Goal: Transaction & Acquisition: Obtain resource

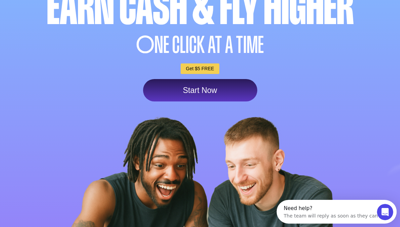
click at [229, 90] on link "Start Now" at bounding box center [200, 90] width 114 height 22
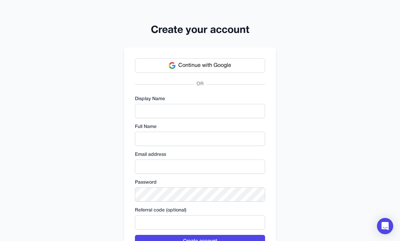
click at [251, 68] on button "Continue with Google" at bounding box center [200, 65] width 130 height 14
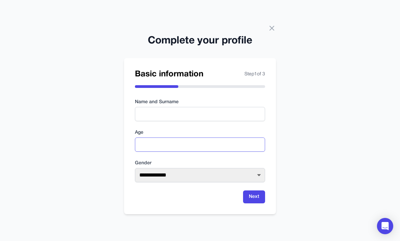
click at [171, 152] on input "number" at bounding box center [200, 144] width 130 height 14
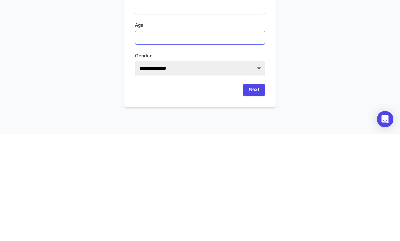
type input "**"
click at [173, 99] on form "**********" at bounding box center [200, 151] width 130 height 104
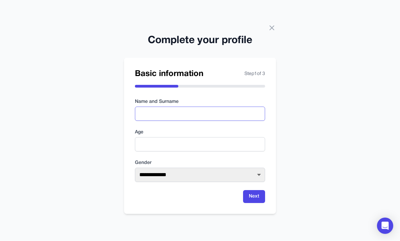
click at [163, 107] on input "text" at bounding box center [200, 114] width 130 height 14
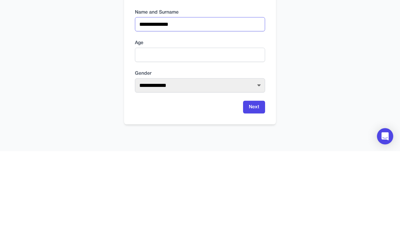
type input "**********"
click at [192, 168] on select "**********" at bounding box center [200, 175] width 130 height 14
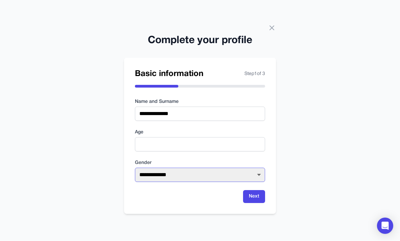
select select "******"
click at [259, 190] on button "Next" at bounding box center [254, 196] width 22 height 13
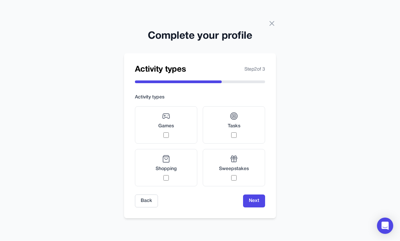
click at [180, 121] on label "Games" at bounding box center [166, 124] width 62 height 37
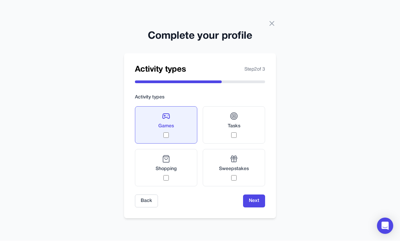
click at [237, 163] on div "Sweepstakes" at bounding box center [234, 168] width 30 height 26
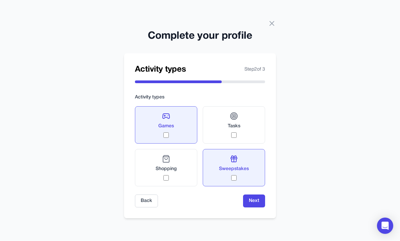
click at [231, 124] on div "Tasks" at bounding box center [234, 125] width 13 height 26
click at [232, 123] on span "Tasks" at bounding box center [234, 126] width 13 height 7
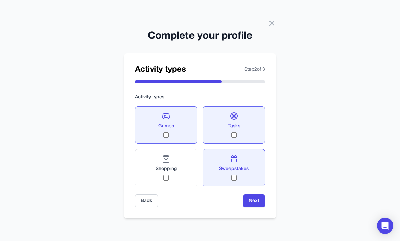
click at [259, 195] on button "Next" at bounding box center [254, 201] width 22 height 13
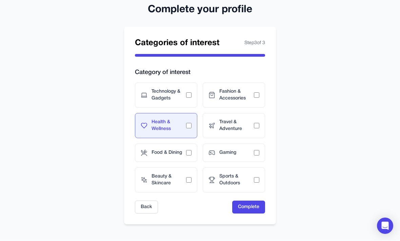
click at [225, 151] on span "Gaming" at bounding box center [236, 153] width 35 height 7
click at [180, 88] on span "Technology & Gadgets" at bounding box center [169, 95] width 35 height 14
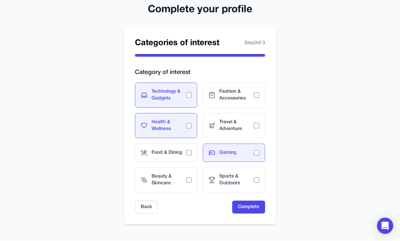
click at [179, 152] on span "Food & Dining" at bounding box center [169, 153] width 35 height 7
click at [254, 204] on button "Complete" at bounding box center [248, 207] width 33 height 13
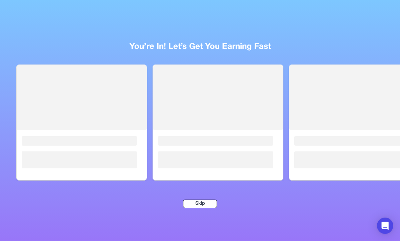
scroll to position [0, 0]
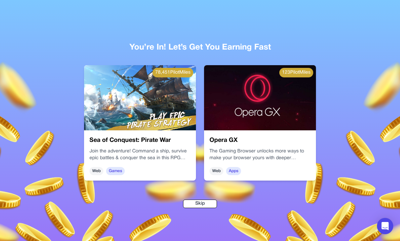
click at [196, 208] on button "Skip" at bounding box center [200, 203] width 34 height 8
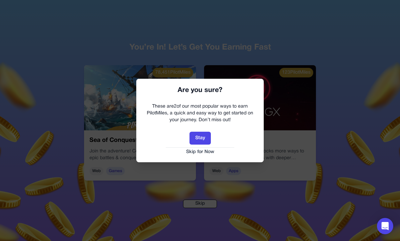
click at [204, 154] on button "Skip for Now" at bounding box center [200, 152] width 114 height 7
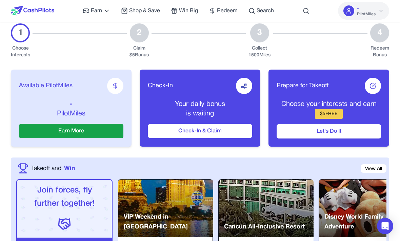
scroll to position [93, 0]
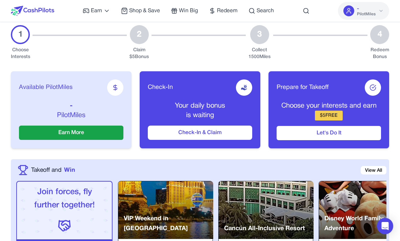
click at [230, 139] on button "Check-In & Claim" at bounding box center [200, 132] width 104 height 14
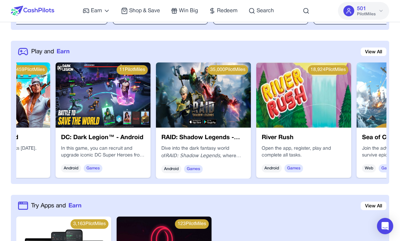
scroll to position [0, 77]
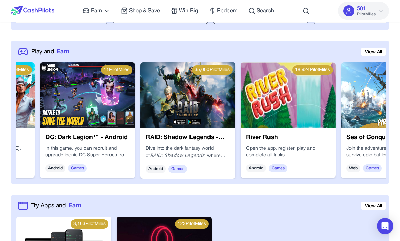
click at [316, 84] on img at bounding box center [288, 94] width 95 height 65
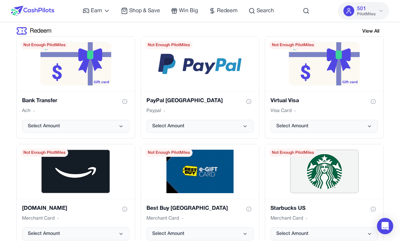
scroll to position [1281, 0]
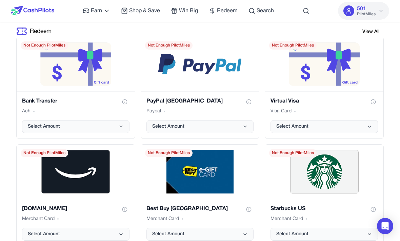
click at [243, 128] on icon "PayPal USA gift card" at bounding box center [244, 126] width 5 height 5
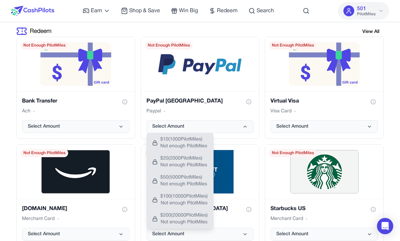
click at [182, 142] on span "$ 10 ( 1000 PilotMiles)" at bounding box center [183, 139] width 47 height 7
click at [184, 138] on span "$ 10 ( 1000 PilotMiles)" at bounding box center [183, 139] width 47 height 7
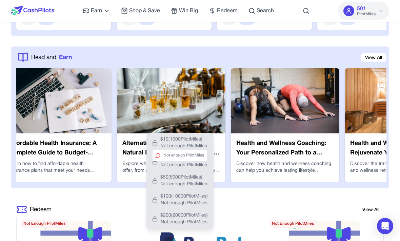
scroll to position [0, 718]
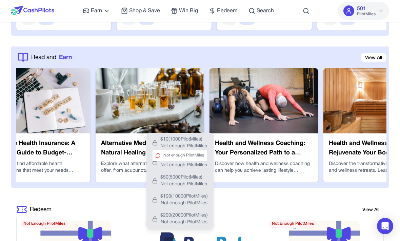
click at [297, 120] on img at bounding box center [264, 100] width 108 height 65
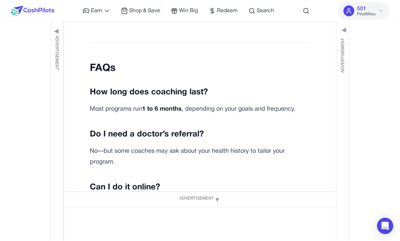
scroll to position [2577, 0]
click at [187, 14] on span "Win Big" at bounding box center [188, 11] width 19 height 8
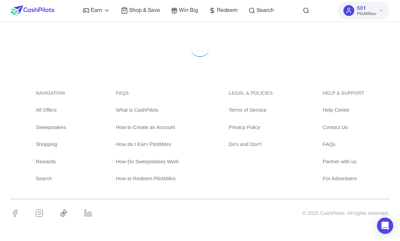
scroll to position [0, 0]
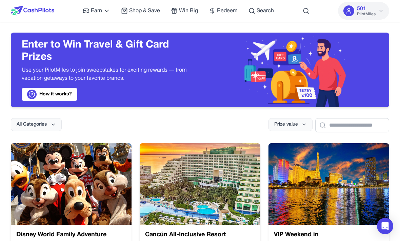
click at [141, 12] on span "Shop & Save" at bounding box center [144, 11] width 31 height 8
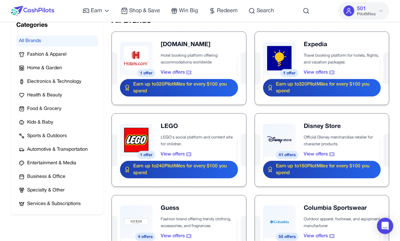
click at [80, 165] on button "Entertainment & Media" at bounding box center [57, 163] width 82 height 11
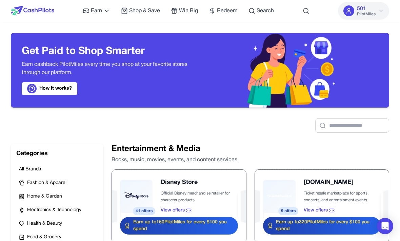
click at [39, 170] on button "All Brands" at bounding box center [57, 169] width 82 height 11
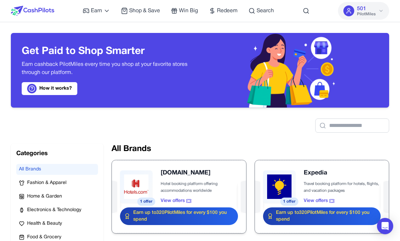
click at [146, 8] on span "Shop & Save" at bounding box center [144, 11] width 31 height 8
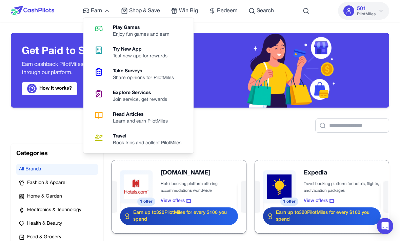
click at [150, 30] on div "Play Games" at bounding box center [144, 27] width 62 height 7
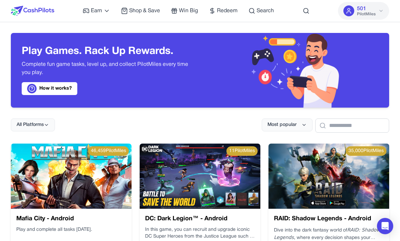
click at [52, 124] on button "All Platforms" at bounding box center [33, 124] width 44 height 13
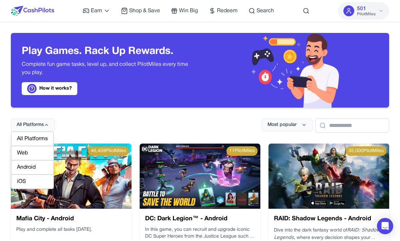
click at [33, 182] on div "iOS" at bounding box center [32, 181] width 42 height 14
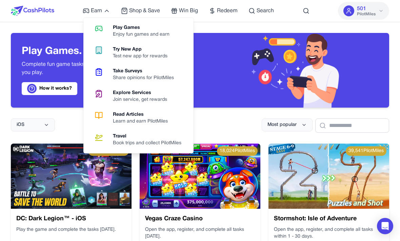
click at [160, 54] on div "Test new app for rewards" at bounding box center [143, 56] width 60 height 7
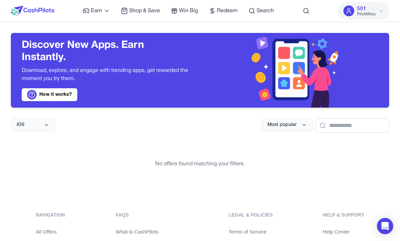
click at [106, 10] on icon at bounding box center [106, 10] width 7 height 7
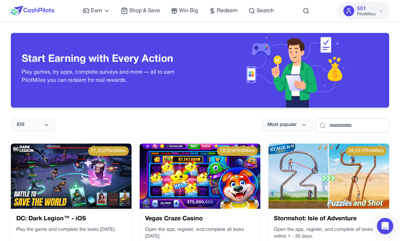
click at [106, 13] on icon at bounding box center [106, 10] width 7 height 7
click at [108, 12] on icon at bounding box center [106, 10] width 7 height 7
click at [104, 14] on link "Earn" at bounding box center [96, 11] width 27 height 8
click at [102, 12] on span "Earn" at bounding box center [96, 11] width 11 height 8
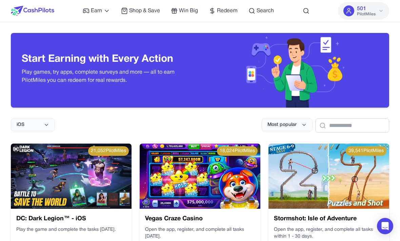
click at [110, 7] on link "Earn" at bounding box center [96, 11] width 27 height 8
click at [113, 11] on div "Earn Play Games Enjoy fun games and earn Try New App Test new app for rewards T…" at bounding box center [178, 11] width 191 height 22
click at [107, 11] on icon at bounding box center [106, 10] width 7 height 7
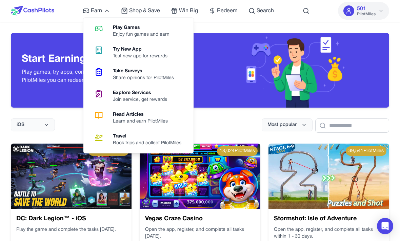
click at [105, 7] on link "Earn" at bounding box center [96, 11] width 27 height 8
click at [153, 118] on div "Read Articles" at bounding box center [143, 114] width 60 height 7
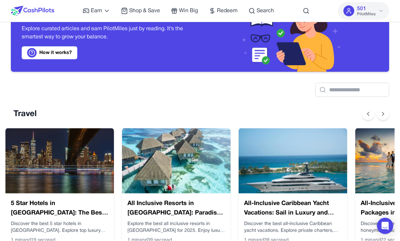
scroll to position [37, 0]
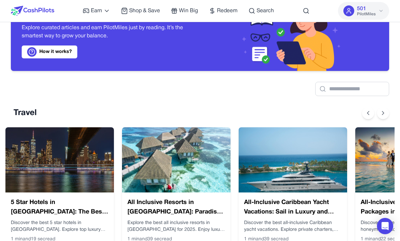
click at [74, 52] on link "How it works?" at bounding box center [50, 51] width 56 height 13
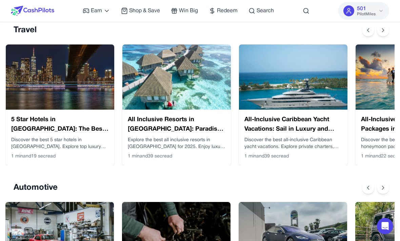
scroll to position [0, 5]
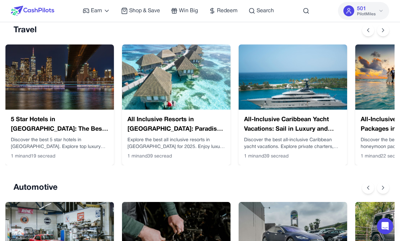
click at [85, 145] on p "Discover the best 5 star hotels in Manhattan. Explore top luxury accommodations…" at bounding box center [60, 144] width 98 height 14
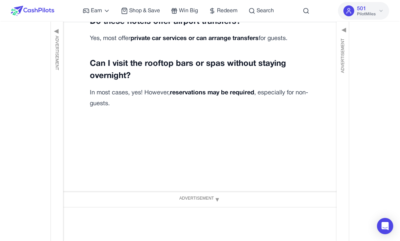
scroll to position [2395, 0]
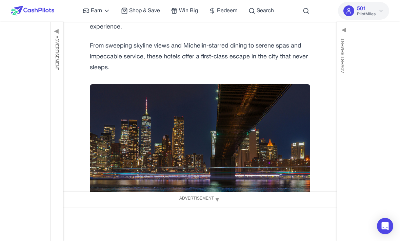
scroll to position [0, 0]
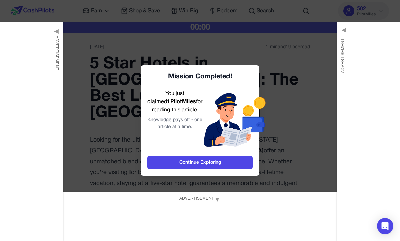
click at [242, 169] on link "Continue Exploring" at bounding box center [199, 162] width 105 height 13
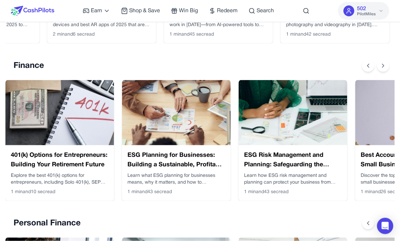
scroll to position [557, 0]
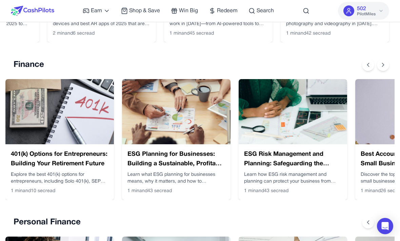
click at [379, 69] on button at bounding box center [383, 65] width 12 height 12
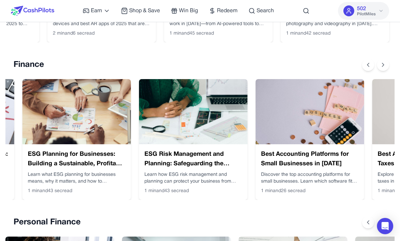
scroll to position [0, 114]
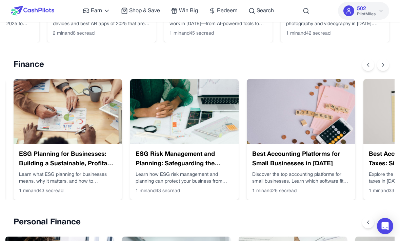
click at [378, 69] on div at bounding box center [375, 65] width 27 height 12
click at [383, 68] on button at bounding box center [383, 65] width 12 height 12
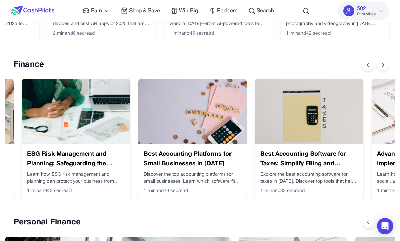
click at [381, 68] on button at bounding box center [383, 65] width 12 height 12
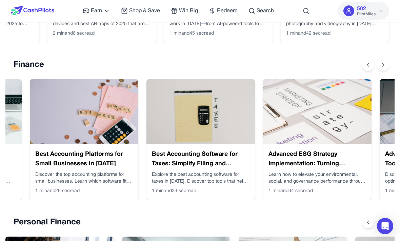
click at [381, 67] on icon at bounding box center [383, 64] width 7 height 7
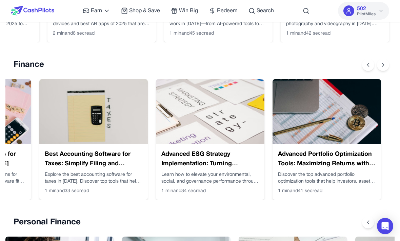
click at [382, 67] on icon at bounding box center [383, 64] width 7 height 7
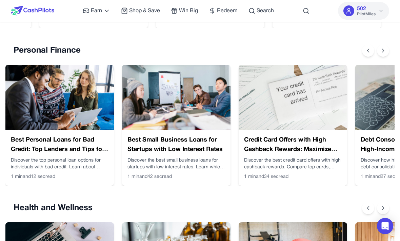
scroll to position [729, 0]
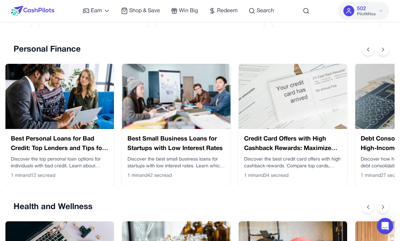
click at [384, 54] on button at bounding box center [383, 49] width 12 height 12
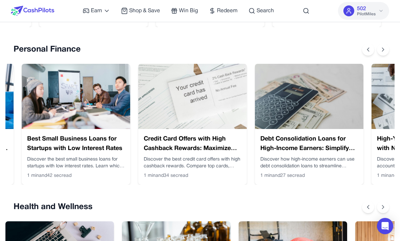
scroll to position [0, 114]
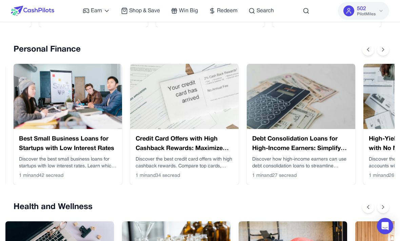
click at [381, 51] on icon at bounding box center [383, 49] width 7 height 7
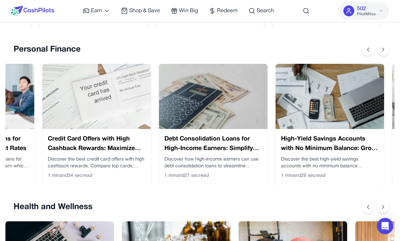
scroll to position [0, 222]
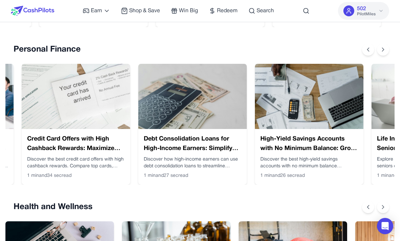
click at [383, 54] on button at bounding box center [383, 49] width 12 height 12
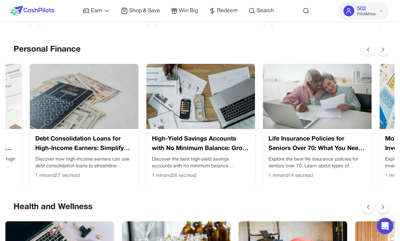
click at [381, 53] on button at bounding box center [383, 49] width 12 height 12
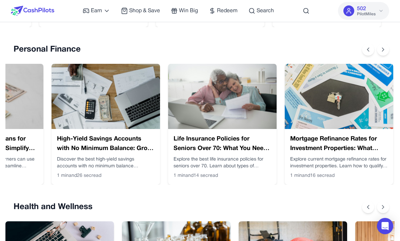
scroll to position [0, 439]
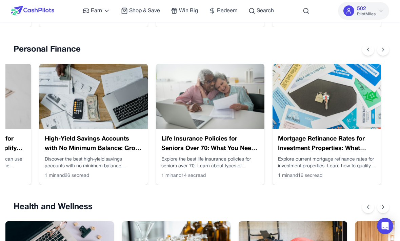
click at [380, 55] on button at bounding box center [383, 49] width 12 height 12
click at [363, 50] on button at bounding box center [368, 49] width 12 height 12
click at [362, 49] on div "Personal Finance" at bounding box center [200, 49] width 378 height 12
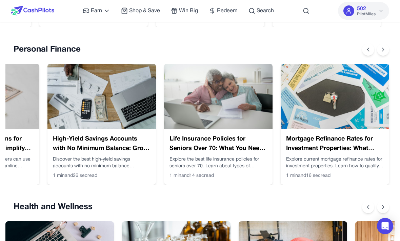
click at [123, 160] on p "Discover the best high-yield savings accounts with no minimum balance requireme…" at bounding box center [102, 163] width 98 height 14
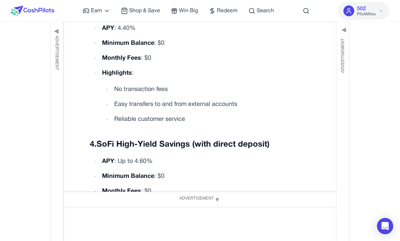
scroll to position [1059, 0]
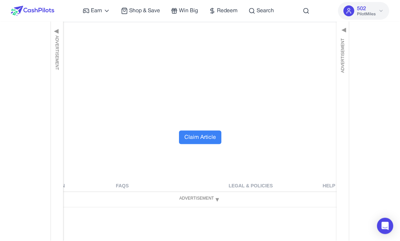
click at [214, 131] on button "Claim Article" at bounding box center [200, 138] width 42 height 14
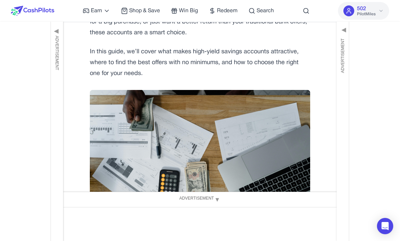
scroll to position [0, 0]
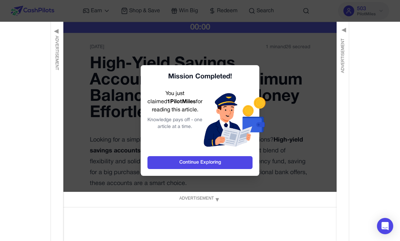
click at [234, 162] on link "Continue Exploring" at bounding box center [199, 162] width 105 height 13
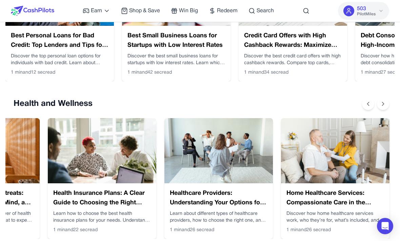
scroll to position [0, 430]
click at [251, 198] on h3 "Healthcare Providers: Understanding Your Options for Better Medical Care" at bounding box center [219, 198] width 98 height 19
